Goal: Task Accomplishment & Management: Manage account settings

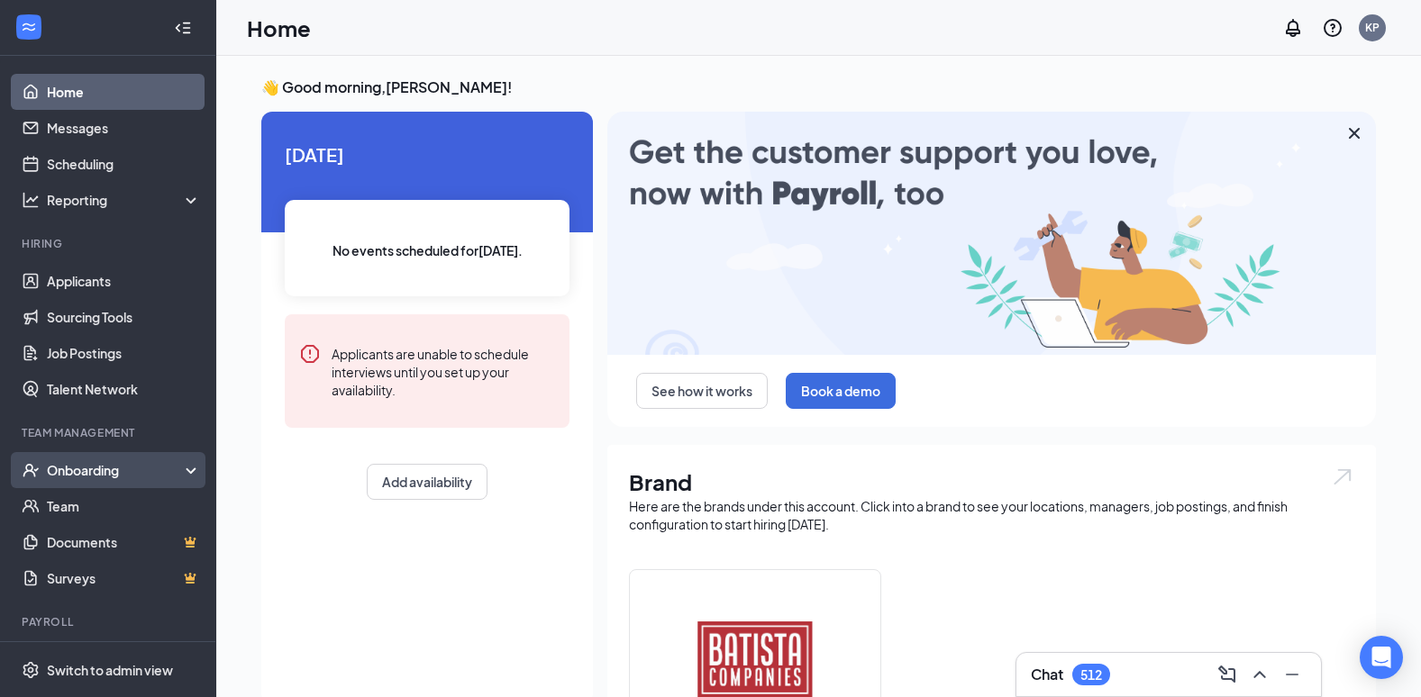
click at [127, 470] on div "Onboarding" at bounding box center [116, 470] width 139 height 18
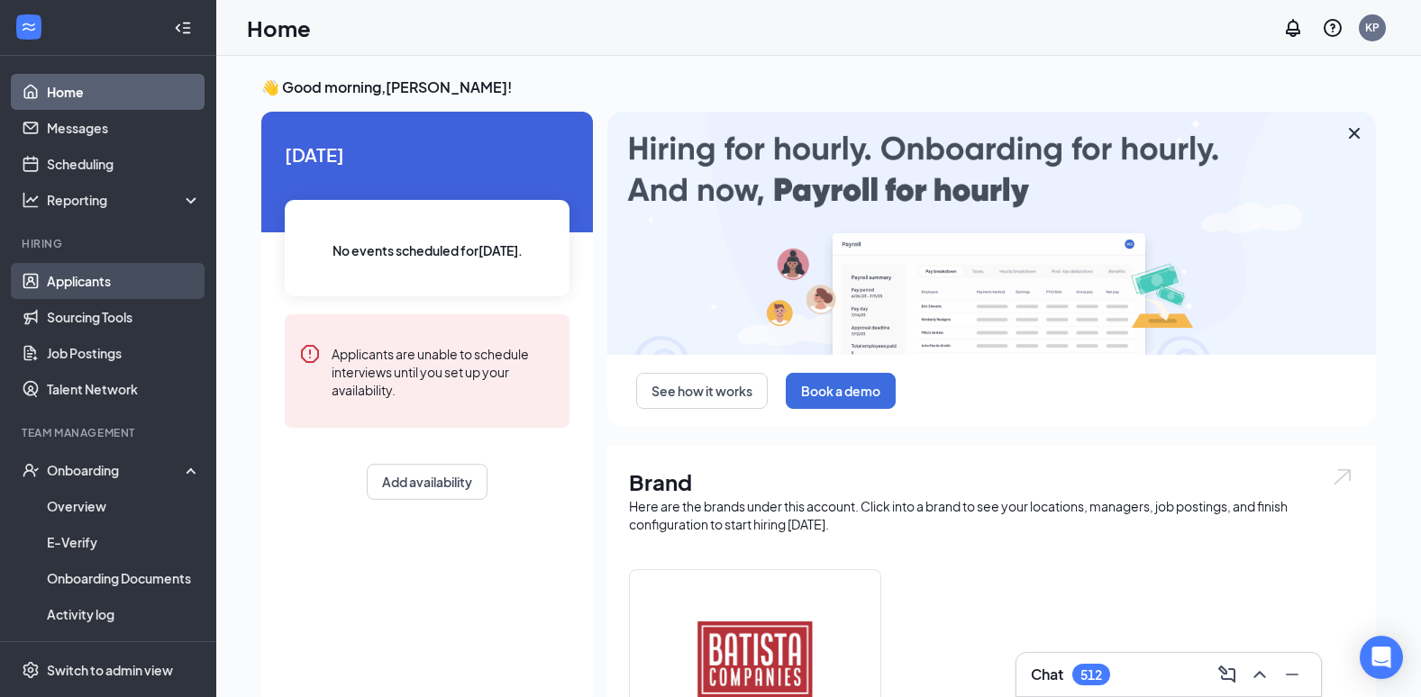
click at [88, 284] on link "Applicants" at bounding box center [124, 281] width 154 height 36
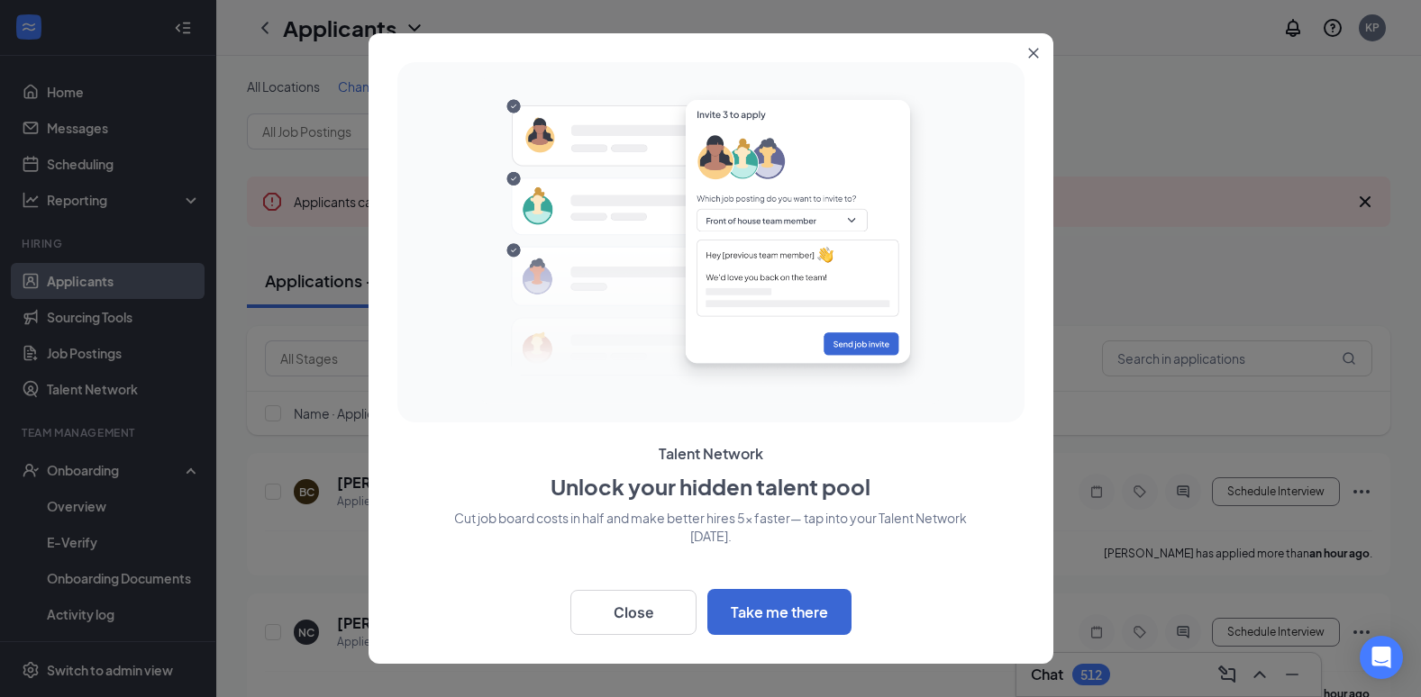
click at [1028, 50] on icon "Close" at bounding box center [1033, 53] width 11 height 11
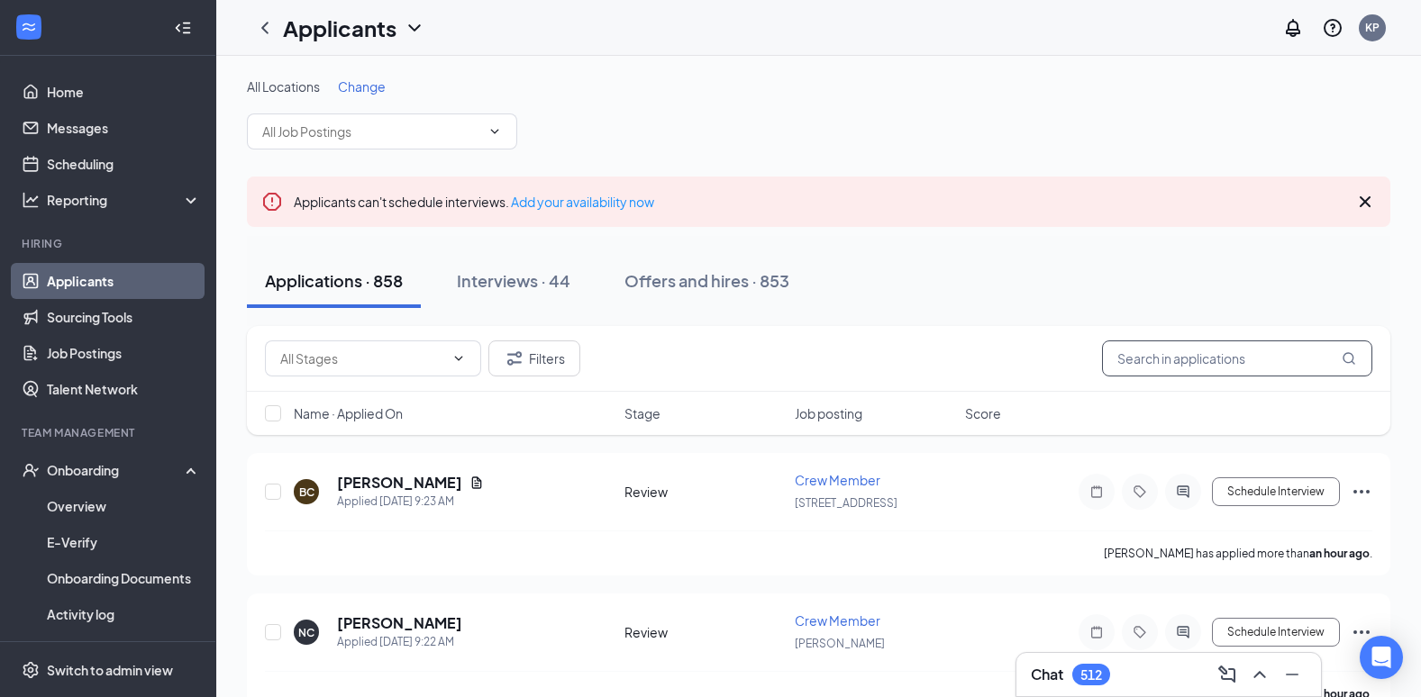
click at [1187, 365] on input "text" at bounding box center [1237, 359] width 270 height 36
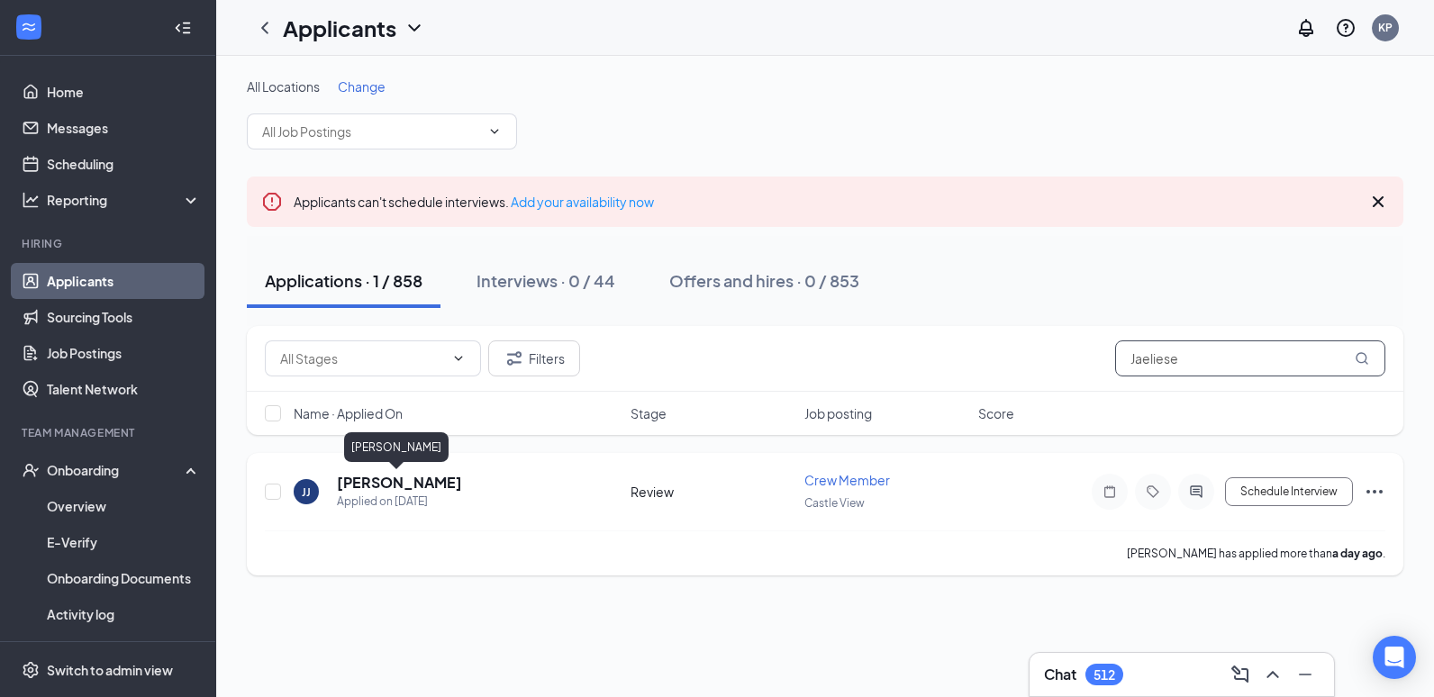
type input "Jaeliese"
click at [429, 479] on h5 "[PERSON_NAME]" at bounding box center [399, 483] width 125 height 20
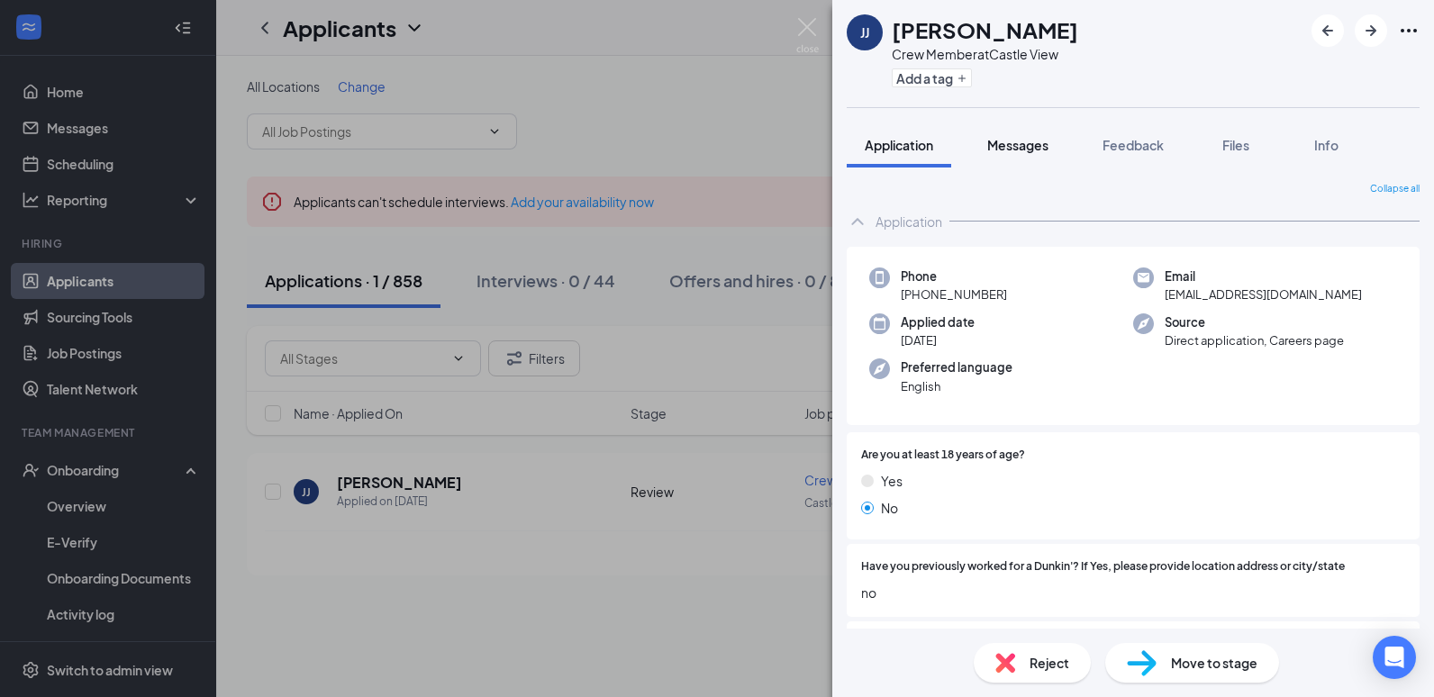
click at [1024, 152] on span "Messages" at bounding box center [1017, 145] width 61 height 16
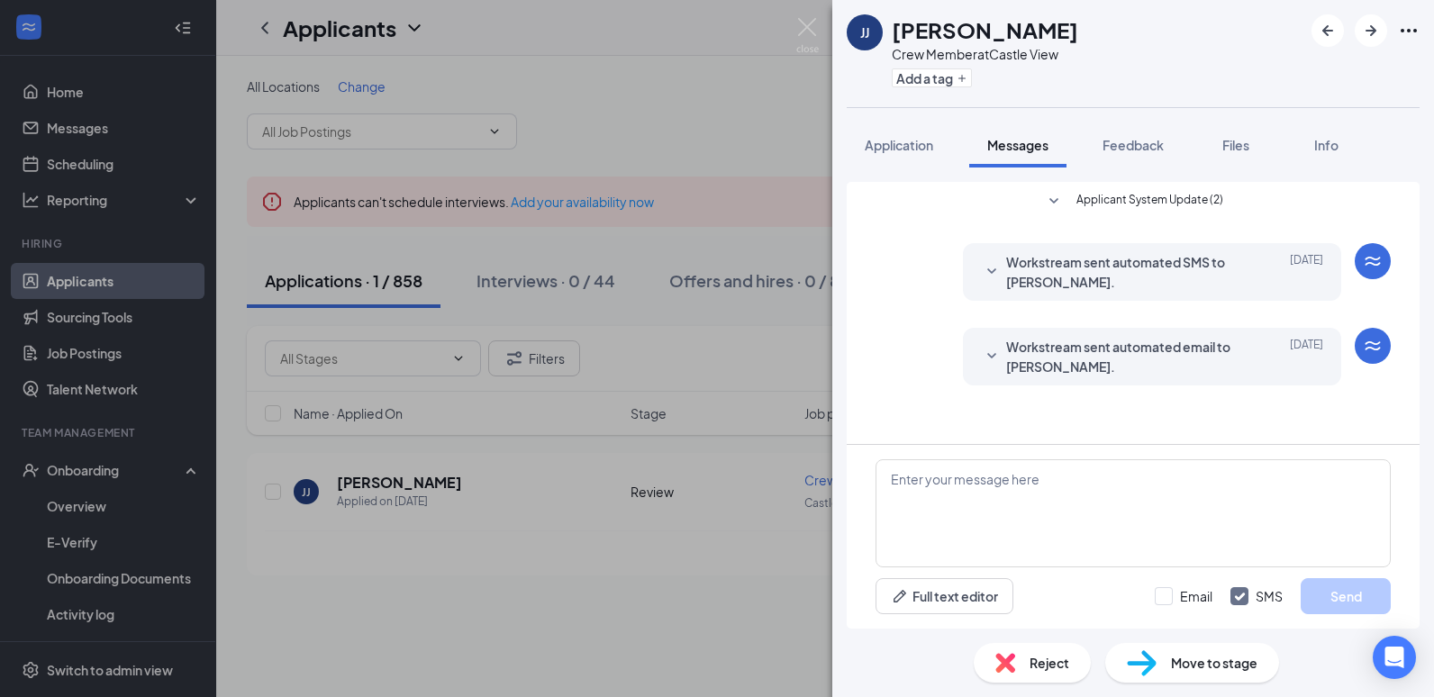
click at [676, 70] on div "[PERSON_NAME] Jaeliese [PERSON_NAME] Crew Member at [GEOGRAPHIC_DATA] Add a tag…" at bounding box center [717, 348] width 1434 height 697
